Goal: Book appointment/travel/reservation

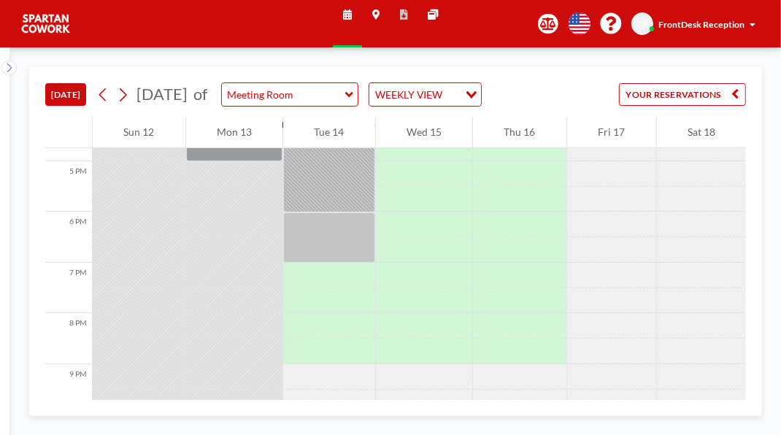
scroll to position [851, 0]
click at [333, 212] on div at bounding box center [329, 160] width 92 height 101
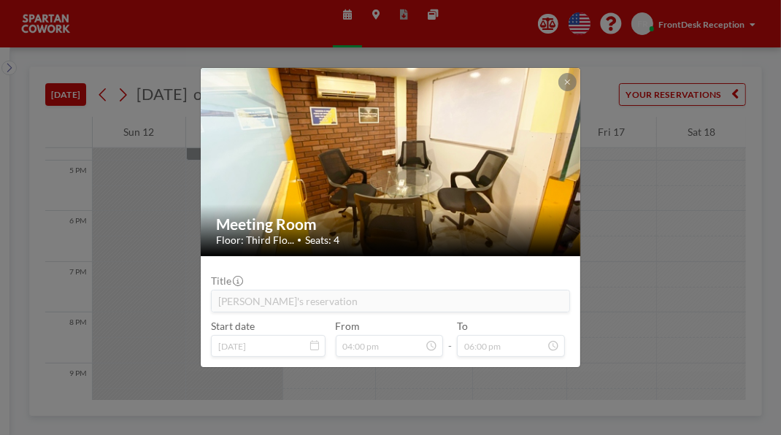
click at [570, 78] on icon at bounding box center [567, 81] width 6 height 7
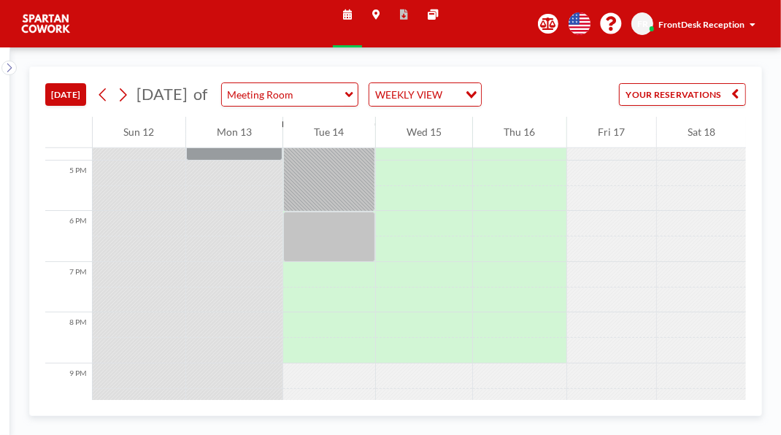
click at [341, 263] on div at bounding box center [329, 237] width 92 height 51
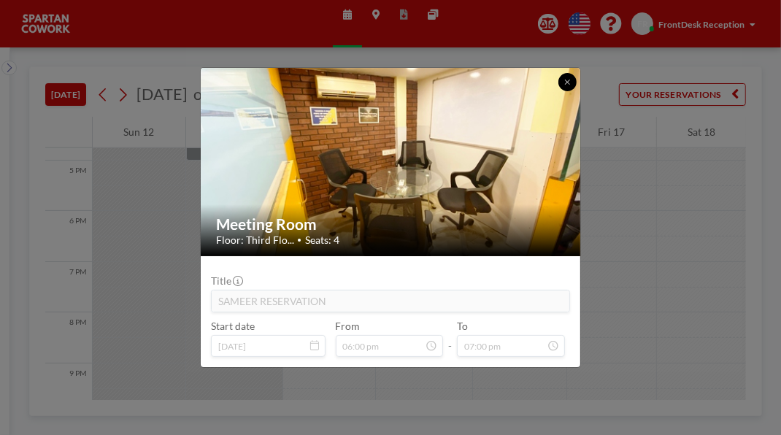
click at [570, 78] on icon at bounding box center [567, 81] width 6 height 7
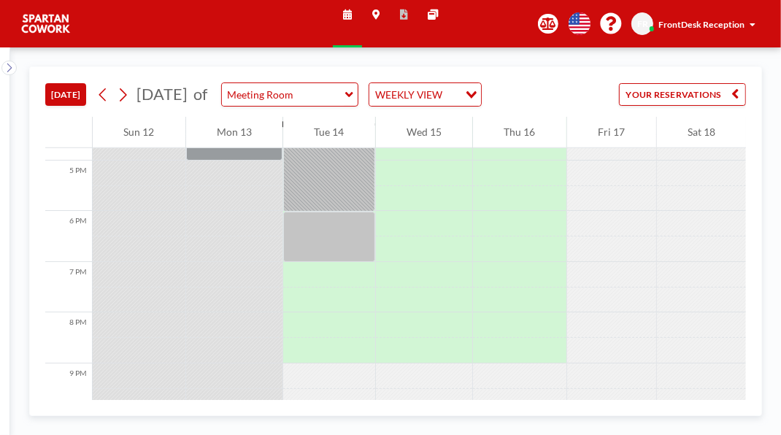
click at [335, 212] on div at bounding box center [329, 160] width 92 height 101
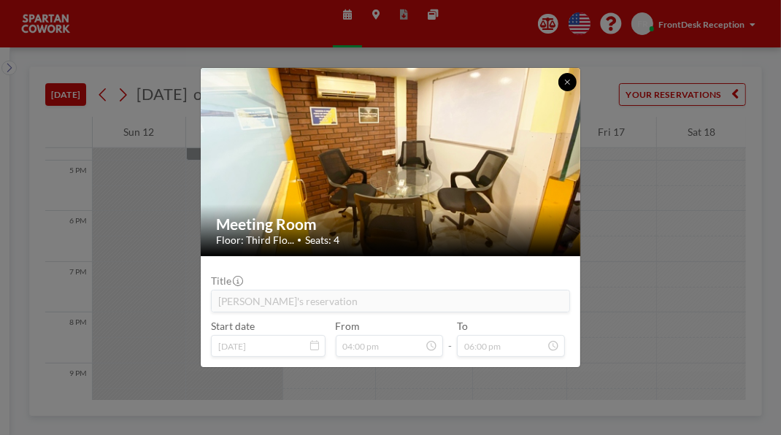
click at [576, 73] on button at bounding box center [567, 82] width 18 height 18
